Goal: Information Seeking & Learning: Learn about a topic

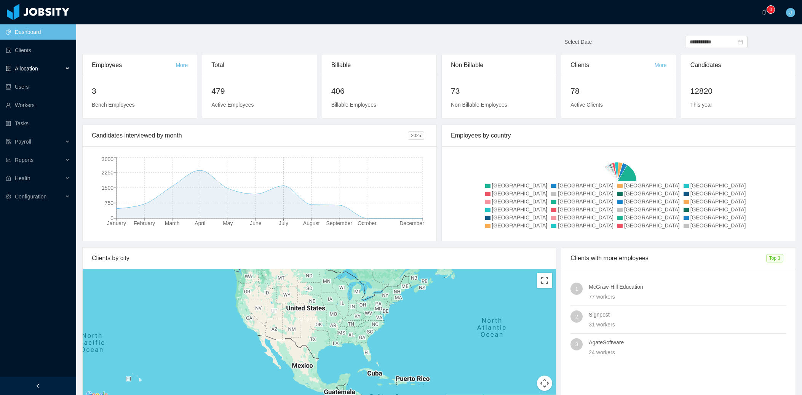
click at [37, 72] on div "Allocation" at bounding box center [38, 68] width 76 height 15
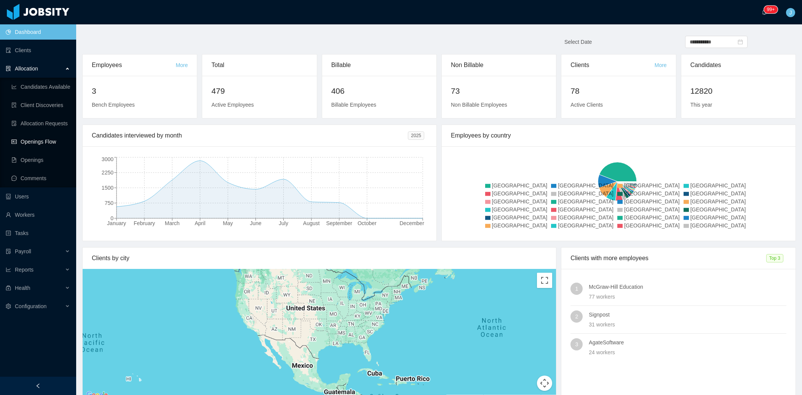
click at [45, 144] on link "Openings Flow" at bounding box center [40, 141] width 59 height 15
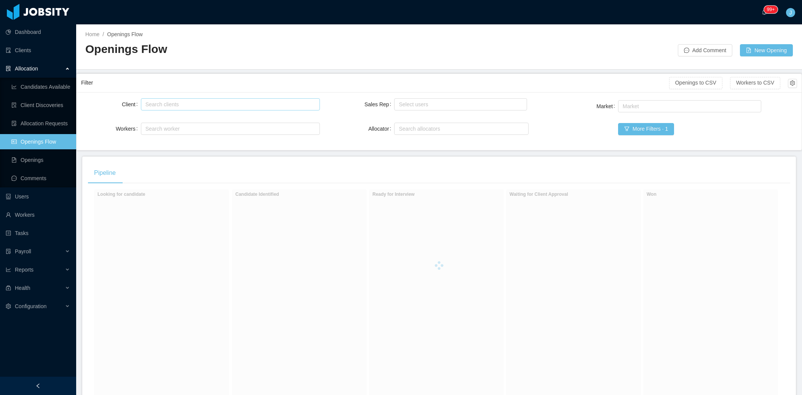
click at [164, 107] on div "Search clients" at bounding box center [228, 105] width 166 height 8
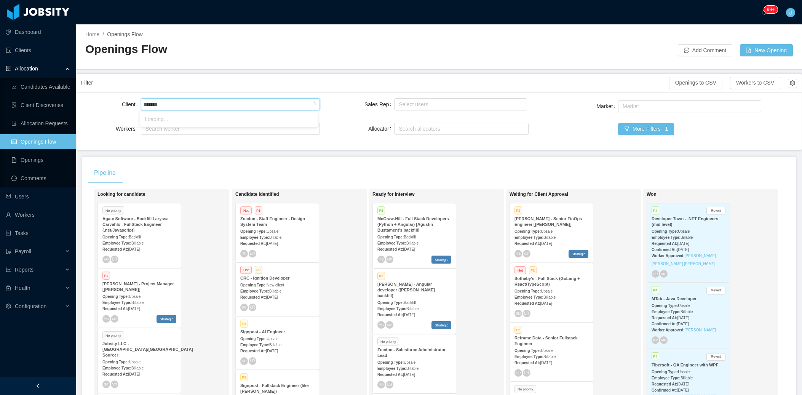
type input "********"
click at [239, 118] on li "Function Health" at bounding box center [228, 119] width 177 height 12
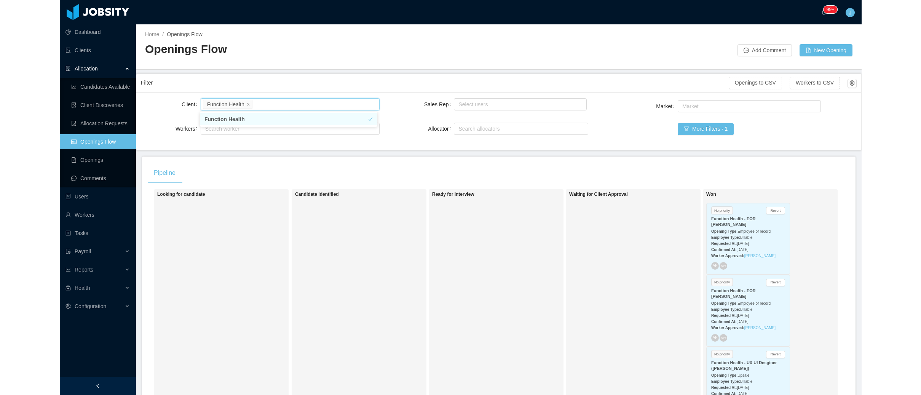
scroll to position [12, 0]
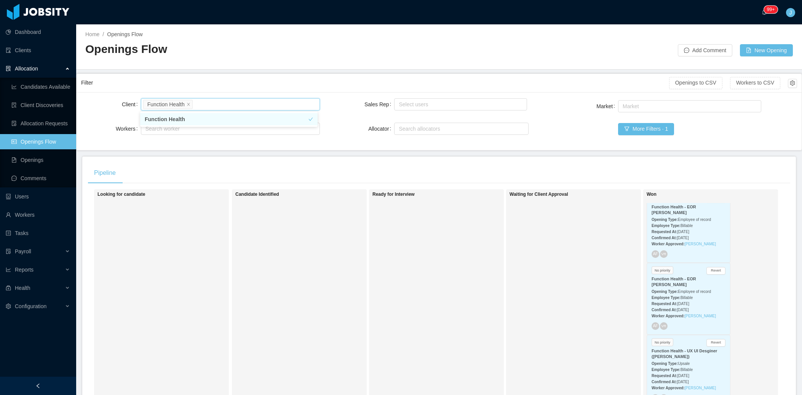
click at [668, 234] on div "Confirmed At: [DATE]" at bounding box center [689, 237] width 74 height 8
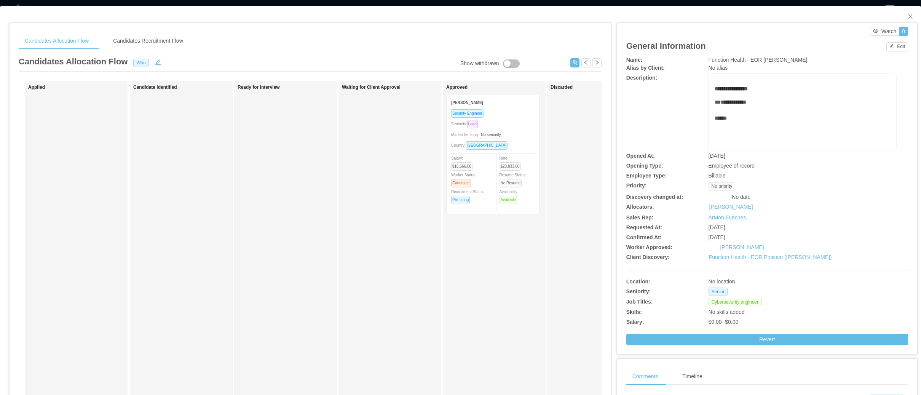
click at [503, 110] on div "Security Engineer" at bounding box center [492, 113] width 83 height 9
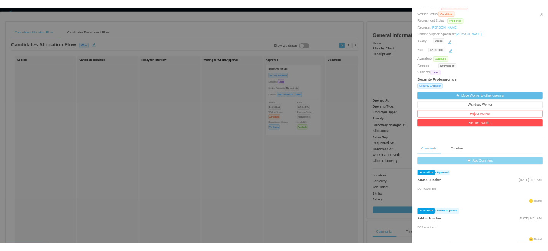
scroll to position [198, 0]
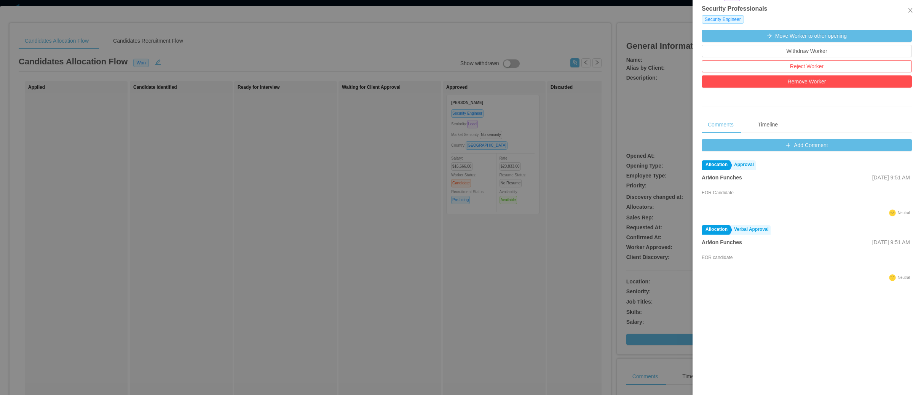
click at [548, 102] on div at bounding box center [460, 197] width 921 height 395
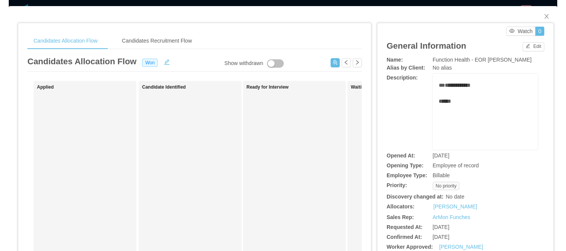
scroll to position [18, 0]
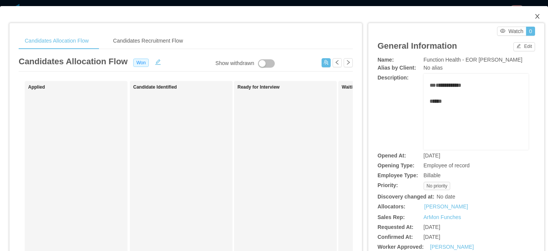
click at [528, 16] on span "Close" at bounding box center [537, 16] width 21 height 21
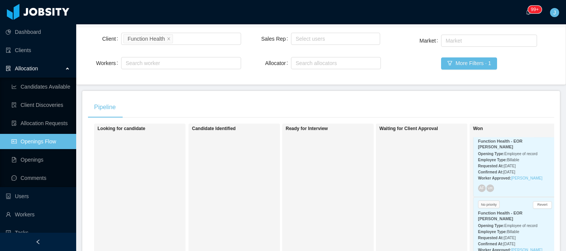
scroll to position [101, 0]
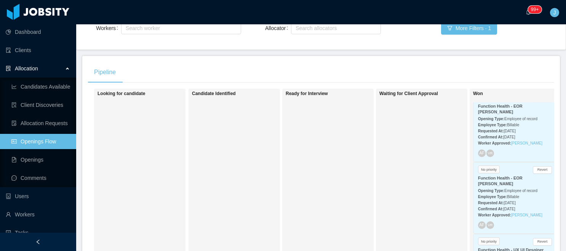
click at [499, 124] on strong "Employee Type:" at bounding box center [492, 125] width 29 height 4
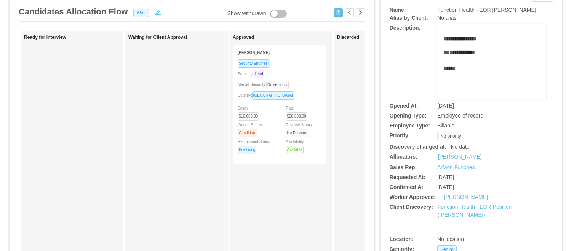
scroll to position [50, 0]
click at [276, 58] on div "[PERSON_NAME]" at bounding box center [279, 53] width 83 height 14
click at [264, 56] on div "[PERSON_NAME]" at bounding box center [279, 53] width 83 height 14
click at [254, 56] on div "[PERSON_NAME]" at bounding box center [279, 53] width 83 height 14
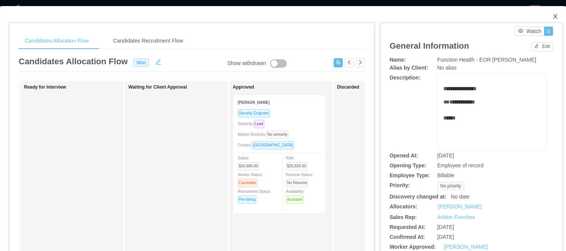
click at [553, 16] on icon "icon: close" at bounding box center [555, 16] width 4 height 5
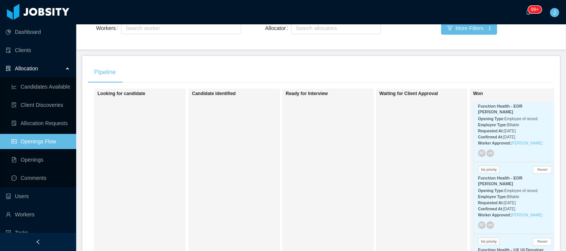
click at [506, 188] on div "Opening Type: Employee of record" at bounding box center [515, 191] width 74 height 8
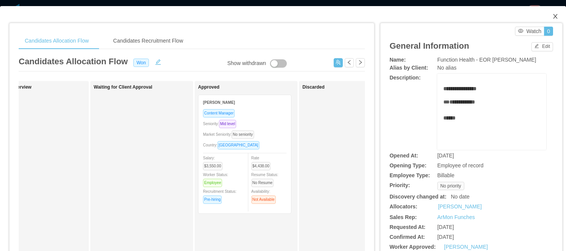
click at [552, 18] on icon "icon: close" at bounding box center [555, 16] width 6 height 6
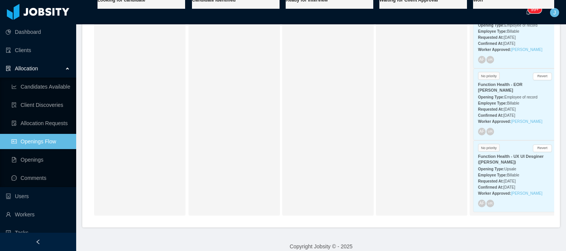
scroll to position [208, 0]
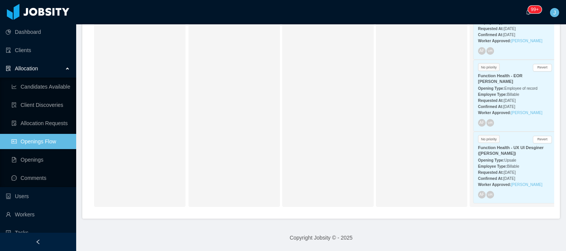
click at [37, 144] on link "Openings Flow" at bounding box center [40, 141] width 59 height 15
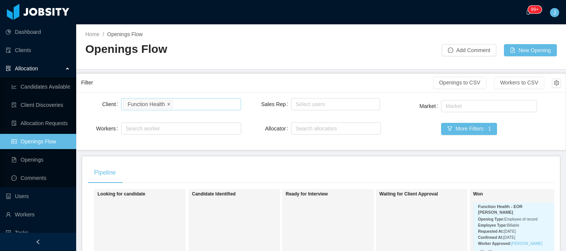
click at [171, 104] on icon "icon: close" at bounding box center [169, 104] width 4 height 4
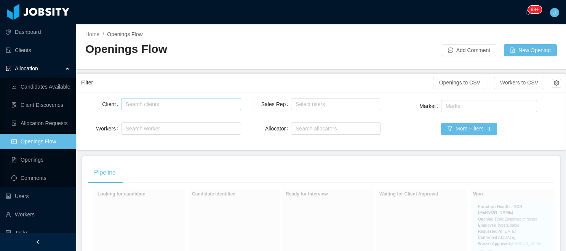
click at [167, 106] on div "Search clients" at bounding box center [179, 105] width 107 height 8
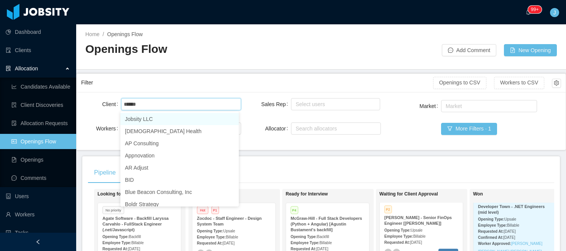
scroll to position [2, 0]
type input "******"
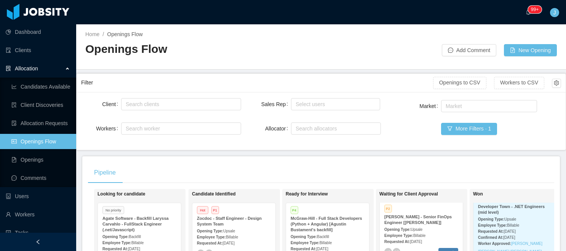
click at [277, 149] on div "Client Search clients Workers Search worker Sales Rep Select users Allocator Se…" at bounding box center [321, 121] width 489 height 58
click at [174, 104] on div "Search clients" at bounding box center [179, 105] width 107 height 8
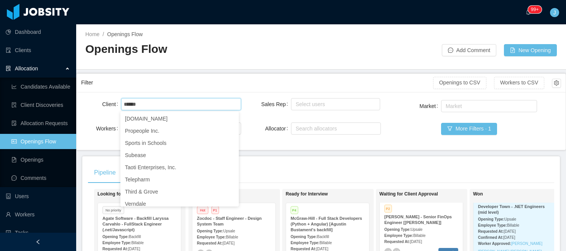
scroll to position [517, 0]
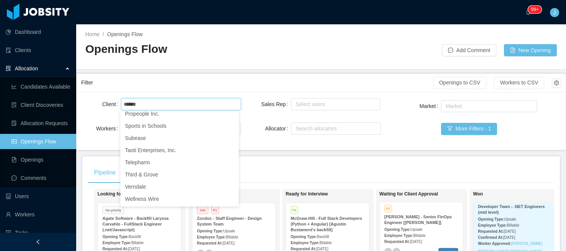
type input "******"
click at [223, 75] on div "Filter Openings to CSV Workers to CSV" at bounding box center [321, 83] width 480 height 18
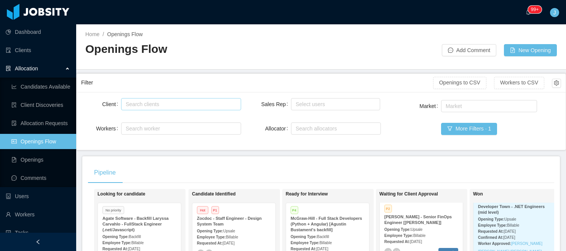
click at [169, 105] on div "Search clients" at bounding box center [179, 105] width 107 height 8
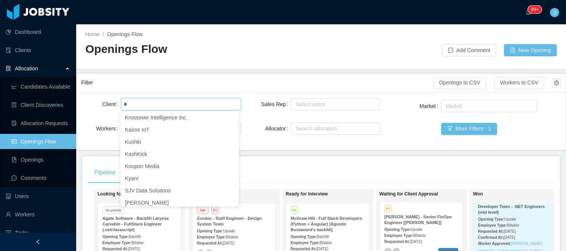
type input "**"
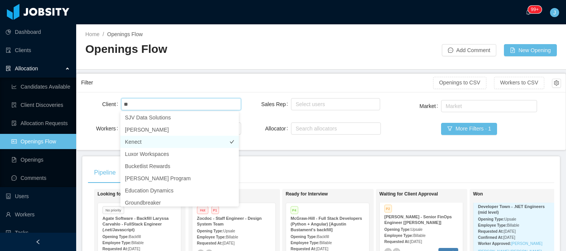
click at [139, 148] on li "Kenect" at bounding box center [179, 142] width 118 height 12
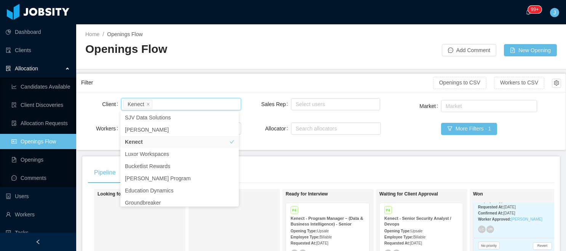
scroll to position [1, 0]
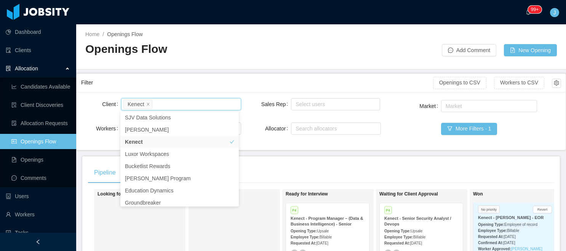
click at [520, 227] on div "Employee Type: Billable" at bounding box center [515, 231] width 74 height 8
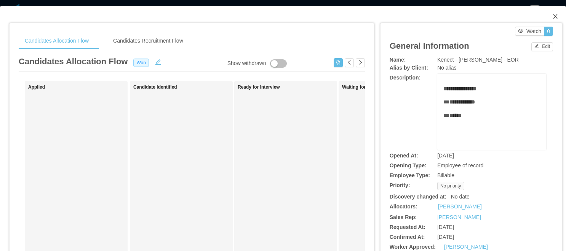
click at [552, 14] on icon "icon: close" at bounding box center [555, 16] width 6 height 6
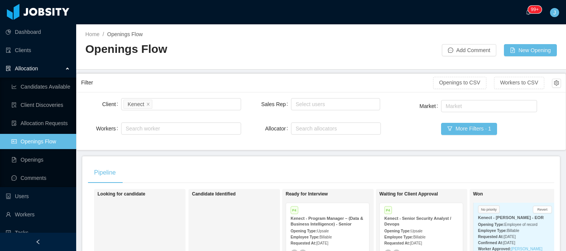
scroll to position [114, 0]
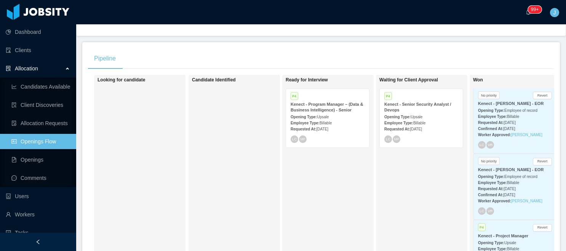
click at [520, 191] on div "Confirmed At: [DATE]" at bounding box center [515, 195] width 74 height 8
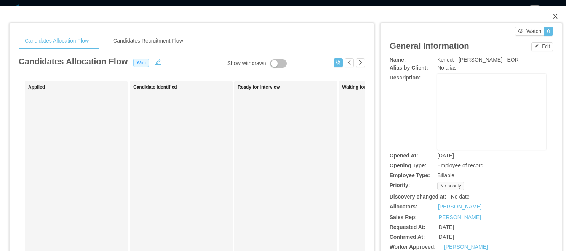
click at [552, 15] on icon "icon: close" at bounding box center [555, 16] width 6 height 6
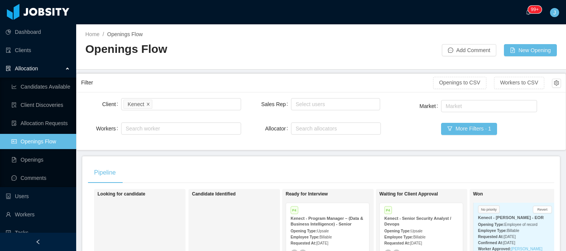
click at [149, 106] on icon "icon: close" at bounding box center [148, 104] width 4 height 4
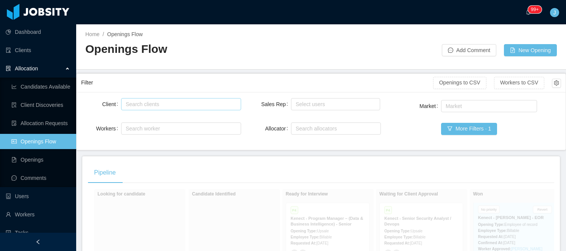
click at [158, 107] on div "Search clients" at bounding box center [179, 105] width 107 height 8
type input "********"
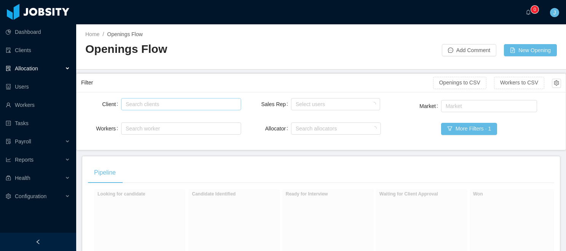
click at [165, 106] on div "Search clients" at bounding box center [179, 105] width 107 height 8
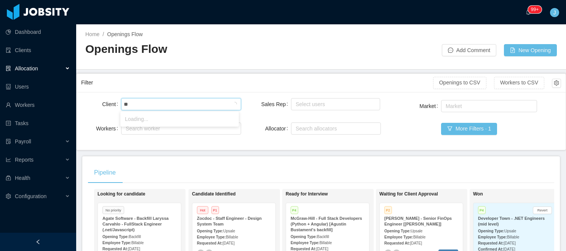
type input "***"
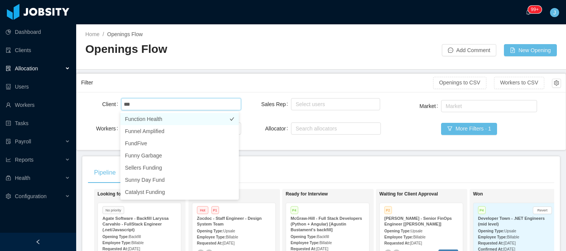
click at [161, 118] on li "Function Health" at bounding box center [179, 119] width 118 height 12
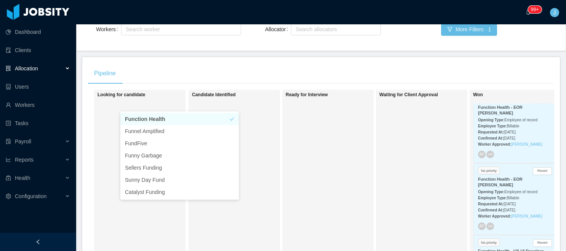
scroll to position [129, 0]
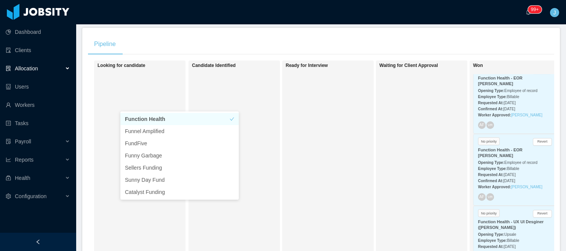
click at [513, 157] on div "Function Health - EOR [PERSON_NAME]" at bounding box center [515, 152] width 74 height 11
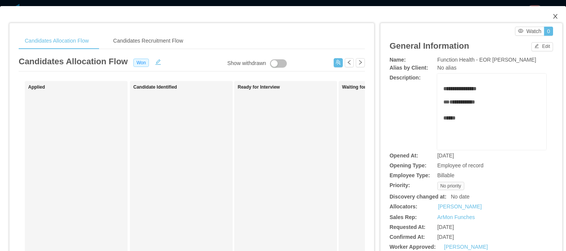
click at [552, 16] on icon "icon: close" at bounding box center [555, 16] width 6 height 6
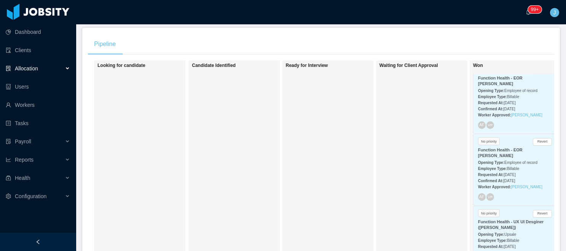
click at [504, 101] on strong "Requested At:" at bounding box center [491, 103] width 26 height 4
